Goal: Navigation & Orientation: Find specific page/section

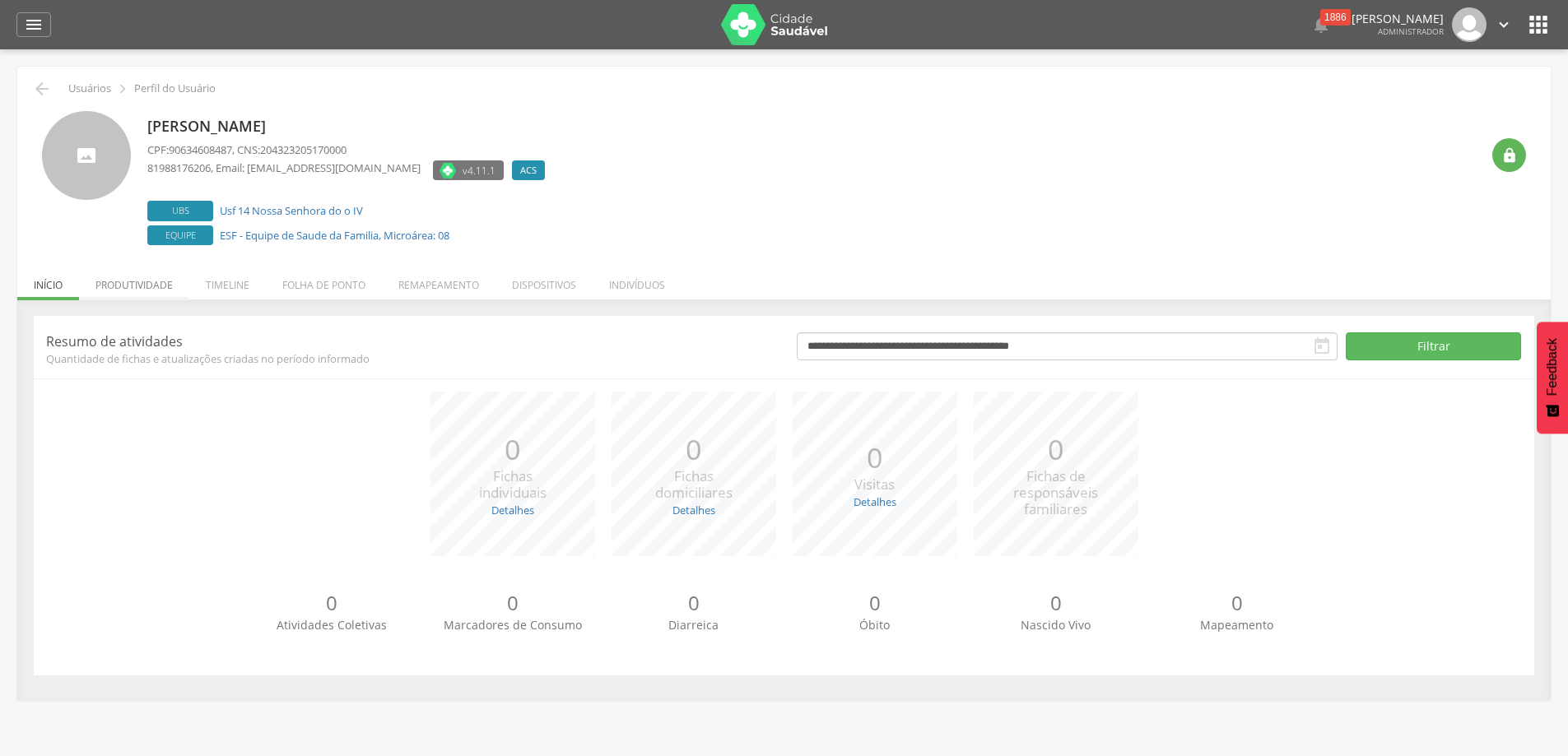
click at [150, 297] on li "Produtividade" at bounding box center [134, 281] width 110 height 39
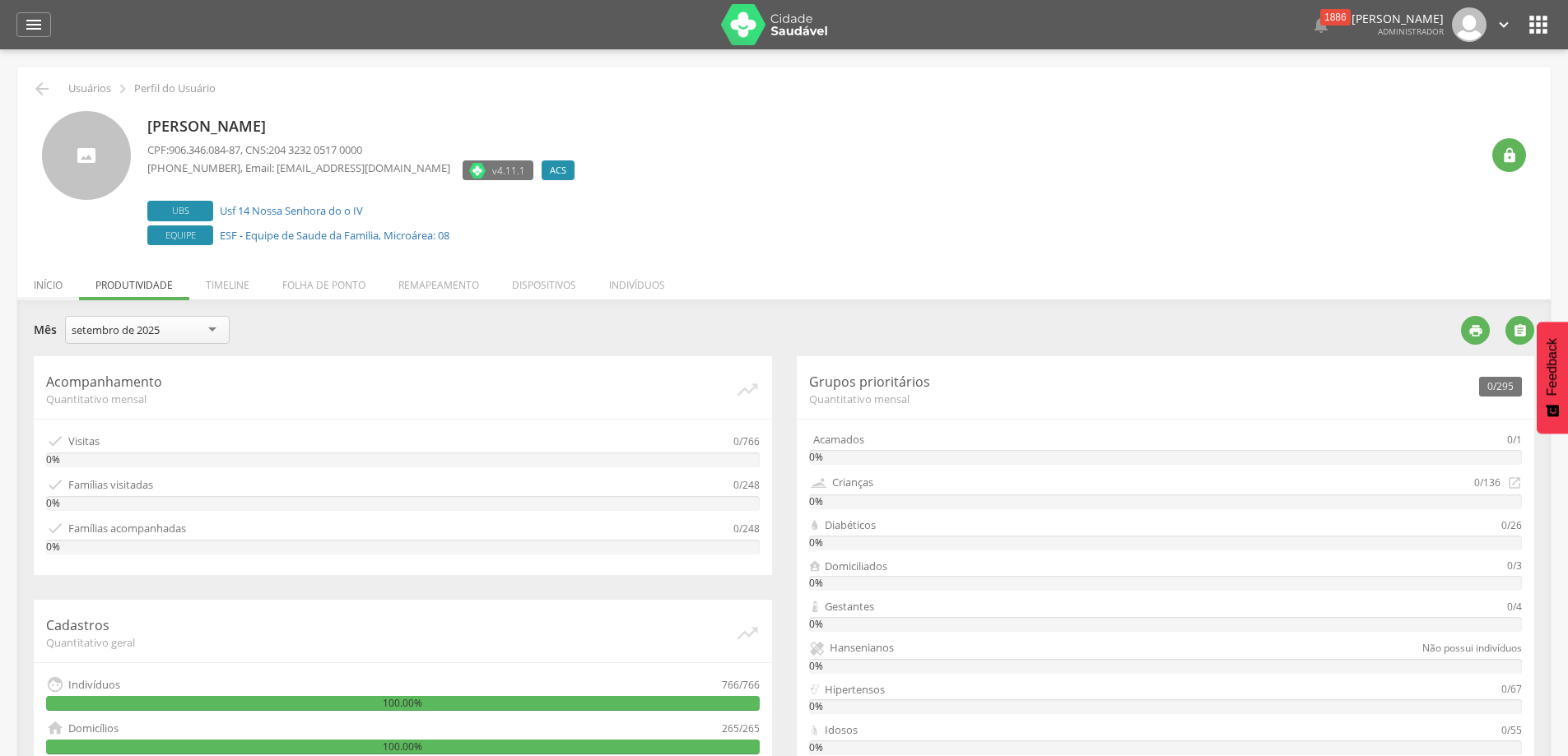
click at [63, 284] on li "Início" at bounding box center [47, 281] width 62 height 39
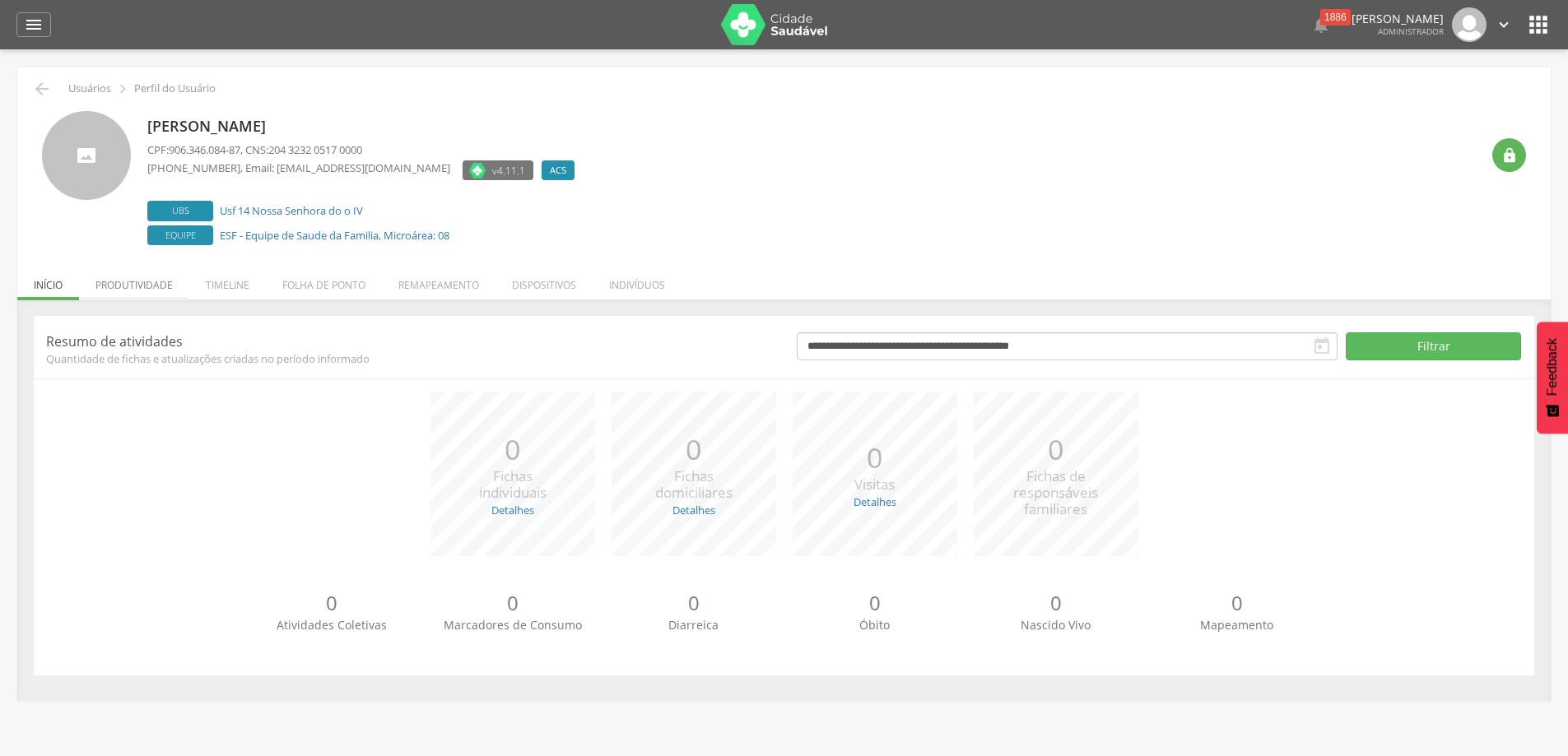
click at [119, 279] on li "Produtividade" at bounding box center [134, 281] width 110 height 39
click at [135, 292] on li "Produtividade" at bounding box center [134, 281] width 110 height 39
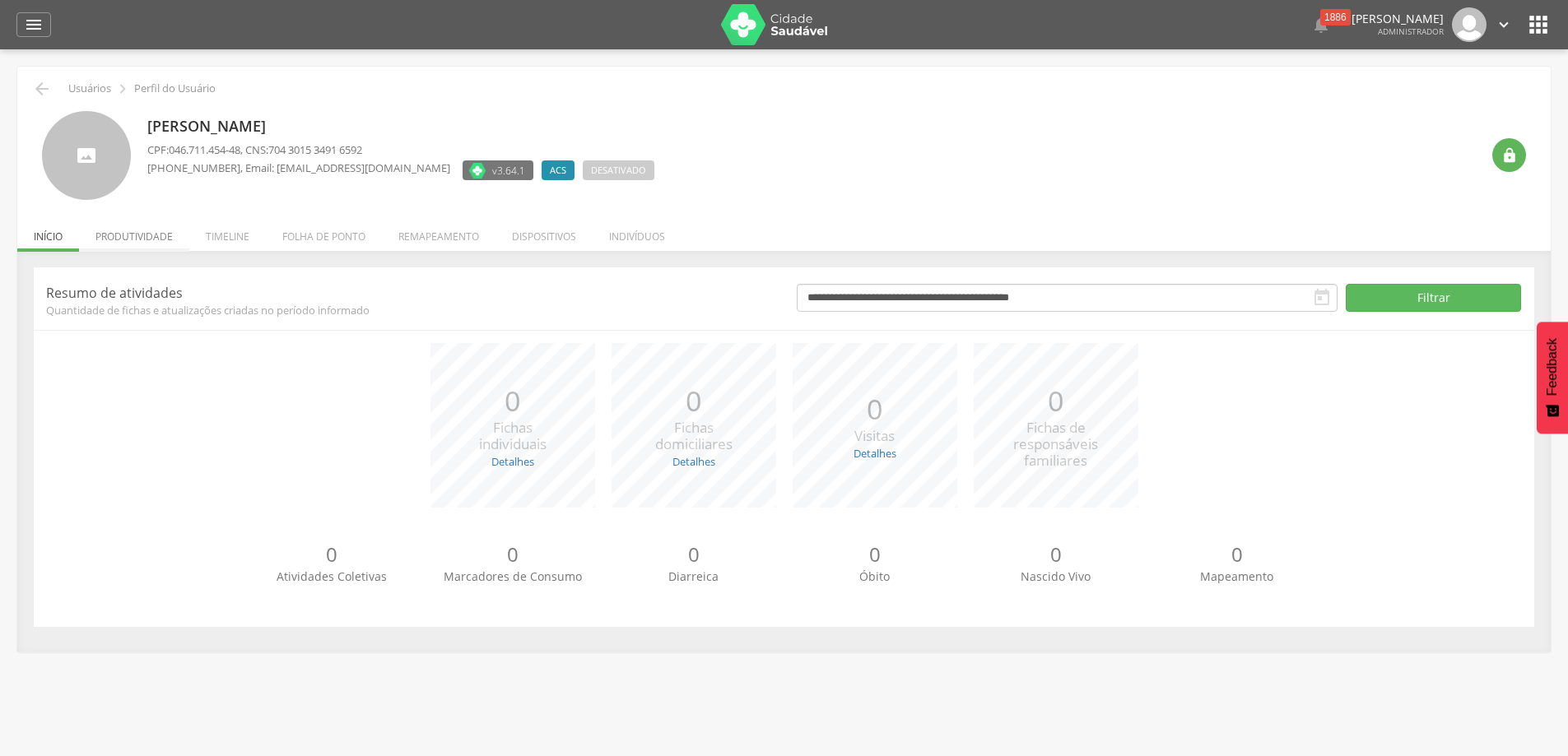
click at [127, 232] on li "Produtividade" at bounding box center [134, 232] width 110 height 39
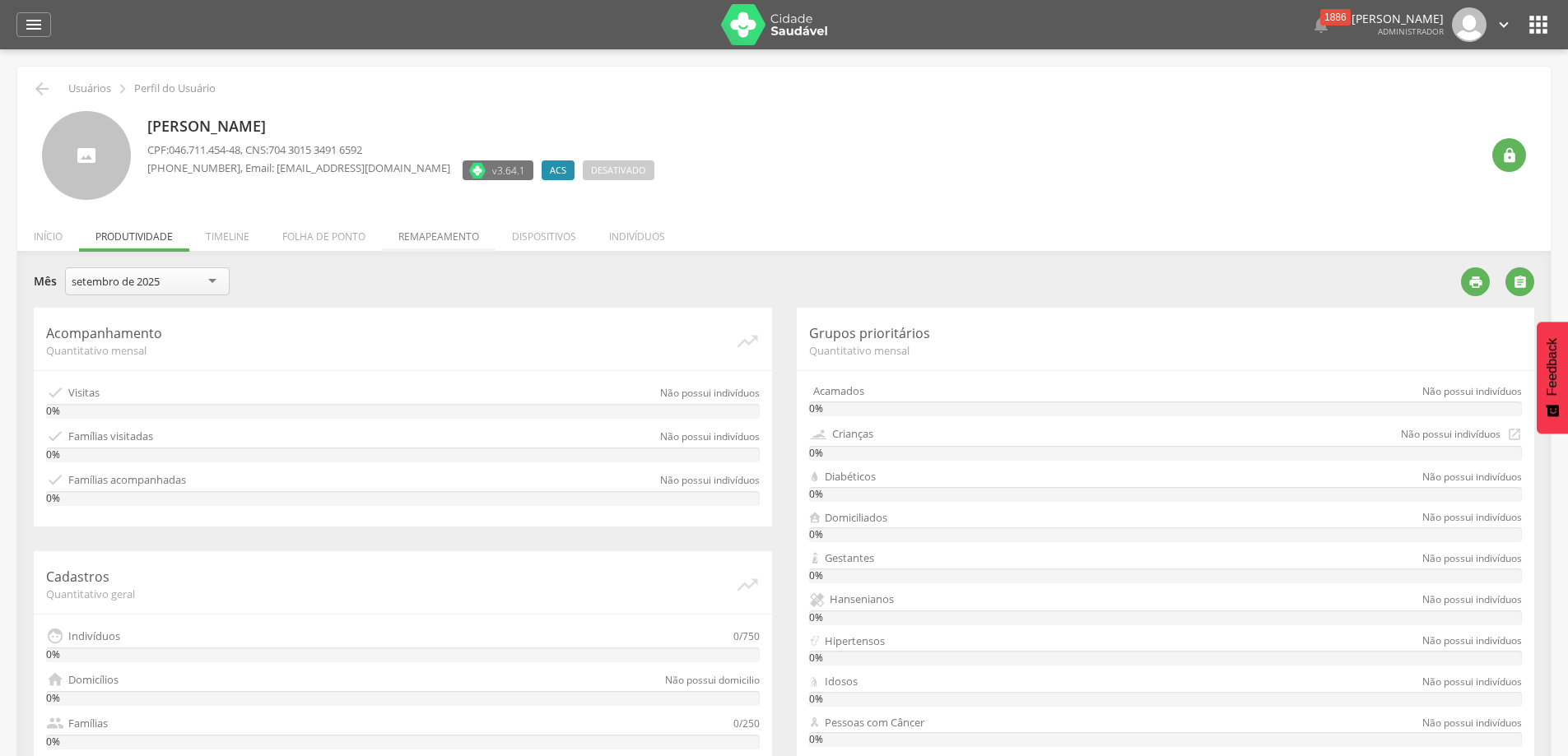
click at [442, 239] on li "Remapeamento" at bounding box center [439, 232] width 114 height 39
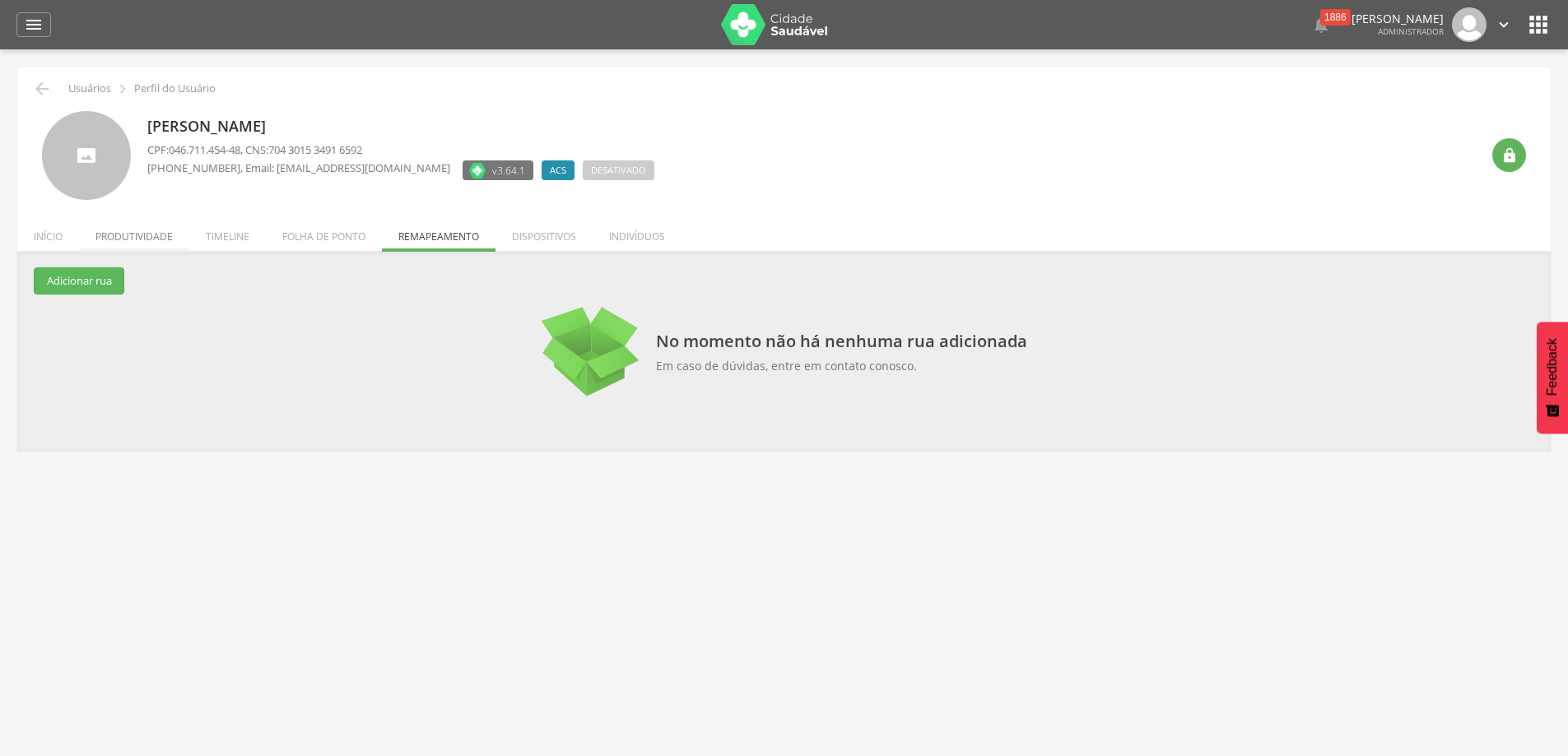
click at [144, 233] on li "Produtividade" at bounding box center [134, 232] width 110 height 39
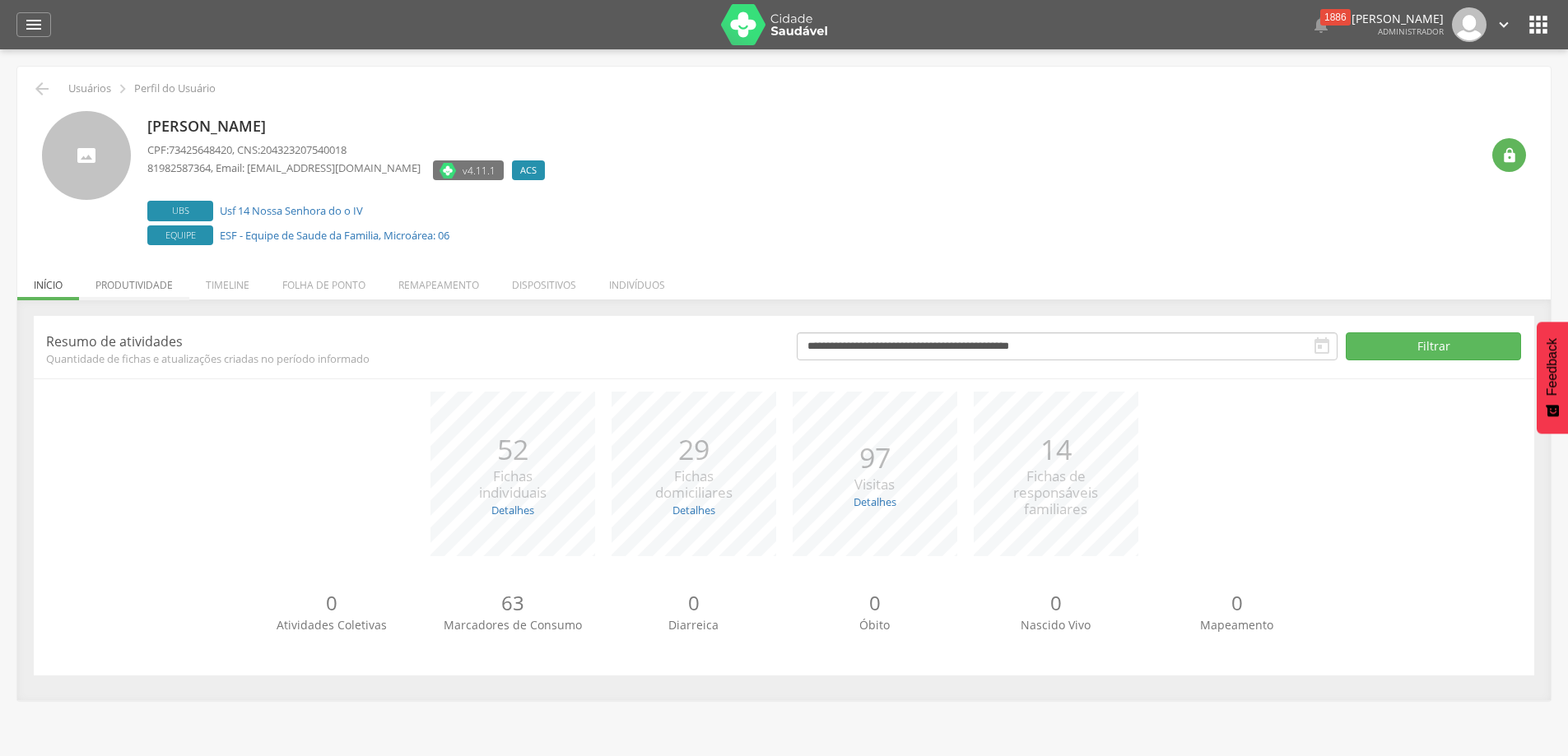
click at [159, 284] on li "Produtividade" at bounding box center [134, 281] width 110 height 39
click at [107, 285] on li "Produtividade" at bounding box center [134, 281] width 110 height 39
